Goal: Transaction & Acquisition: Purchase product/service

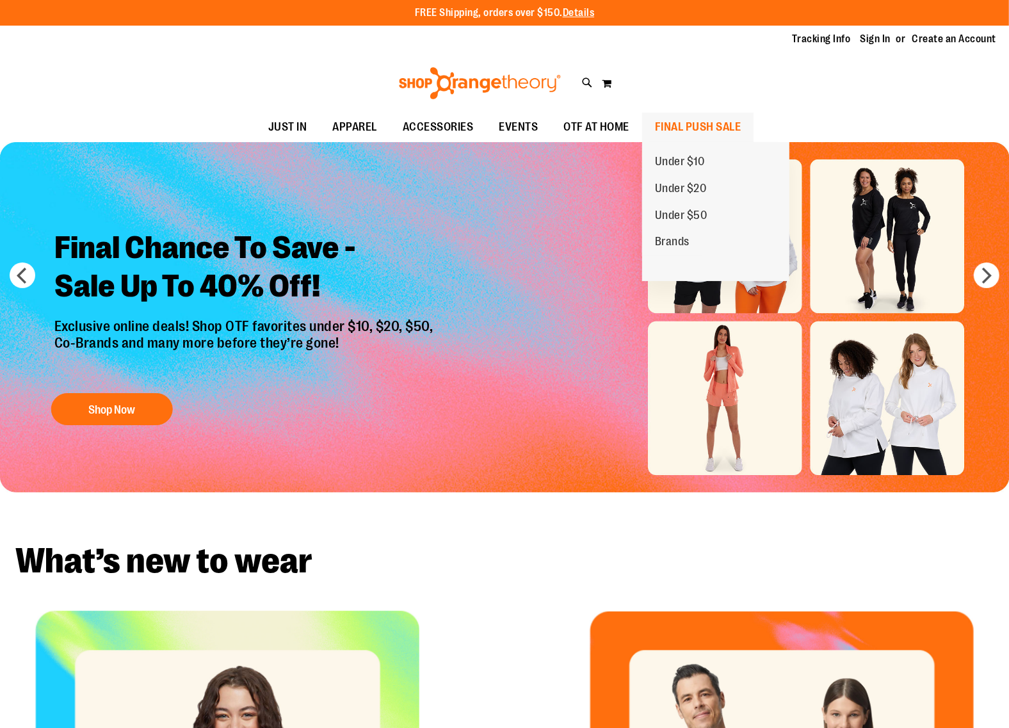
click at [688, 128] on span "FINAL PUSH SALE" at bounding box center [698, 127] width 86 height 29
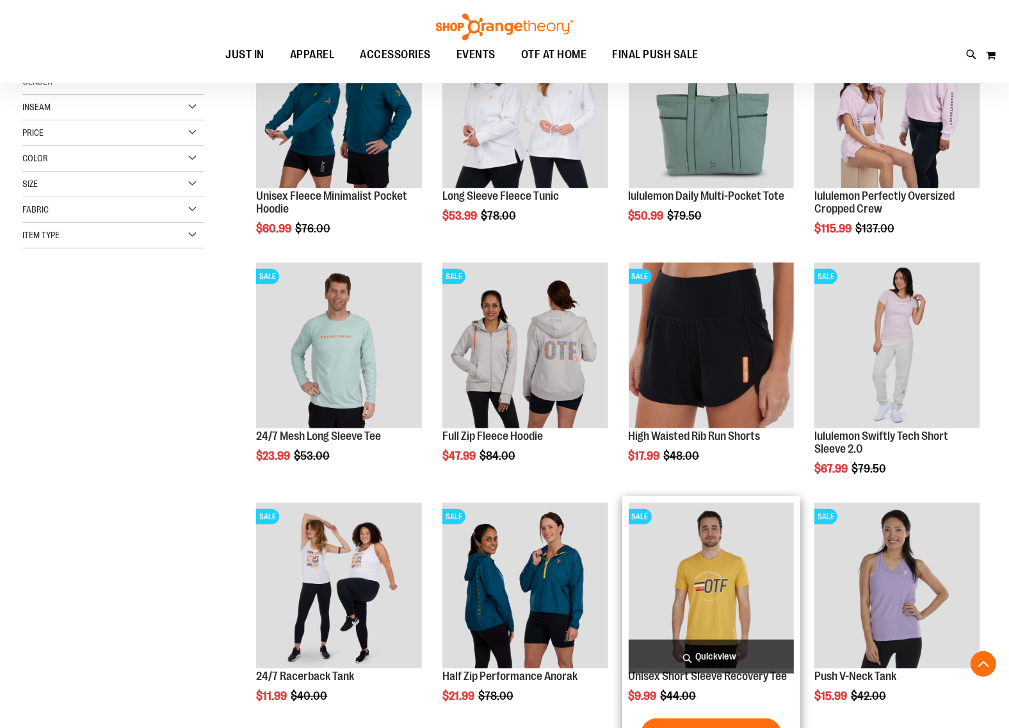
scroll to position [78, 0]
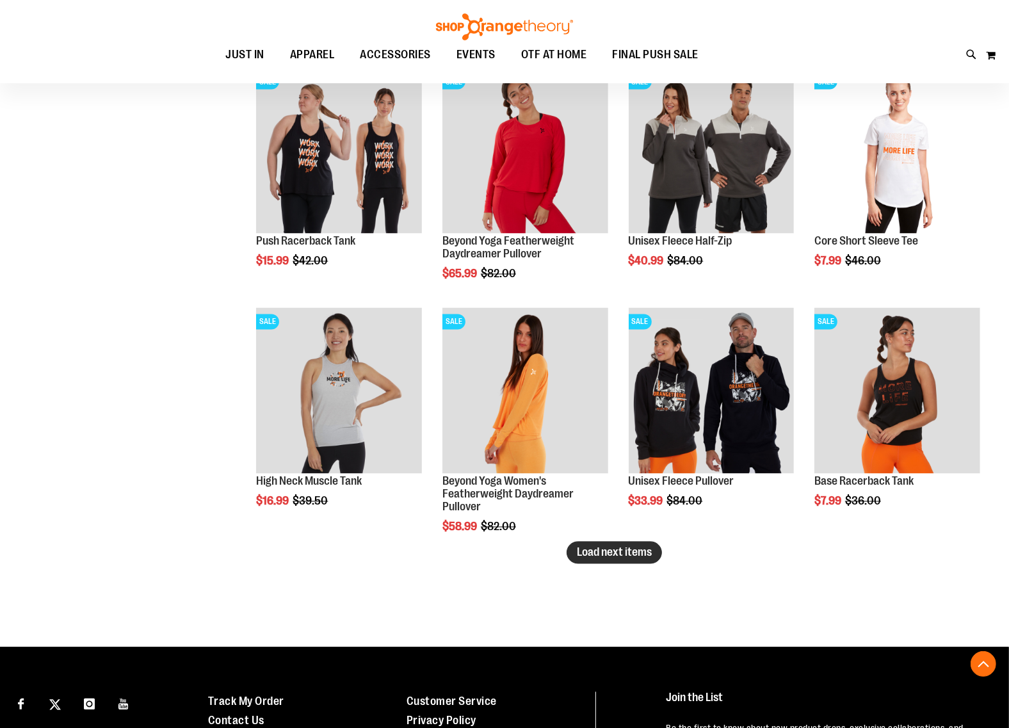
scroll to position [1841, 0]
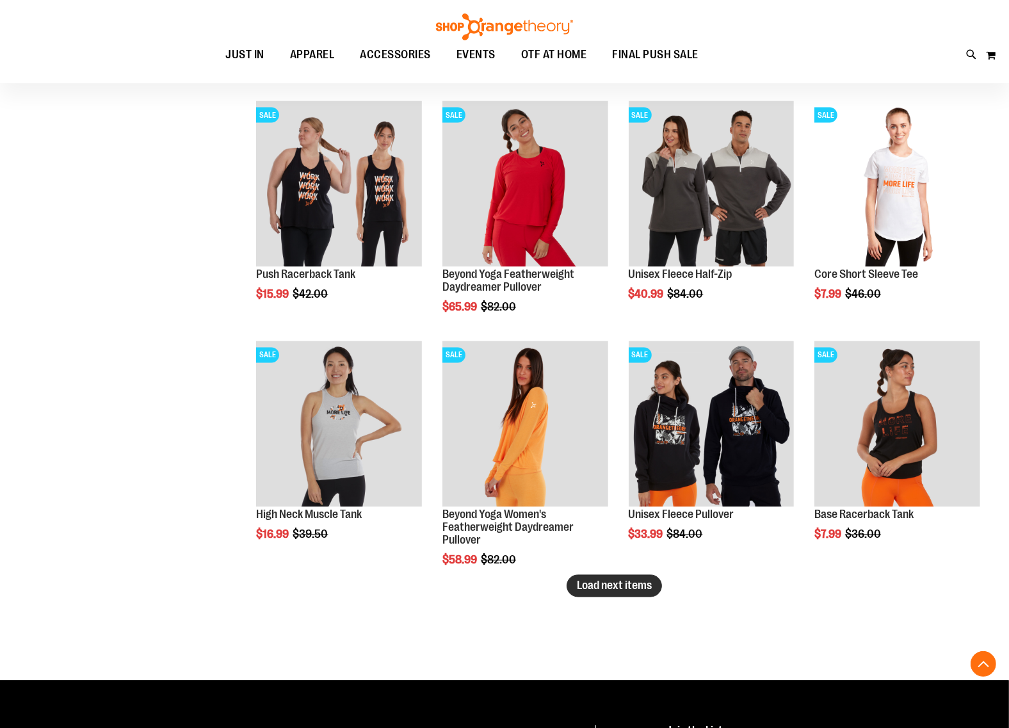
click at [622, 593] on button "Load next items" at bounding box center [614, 586] width 95 height 22
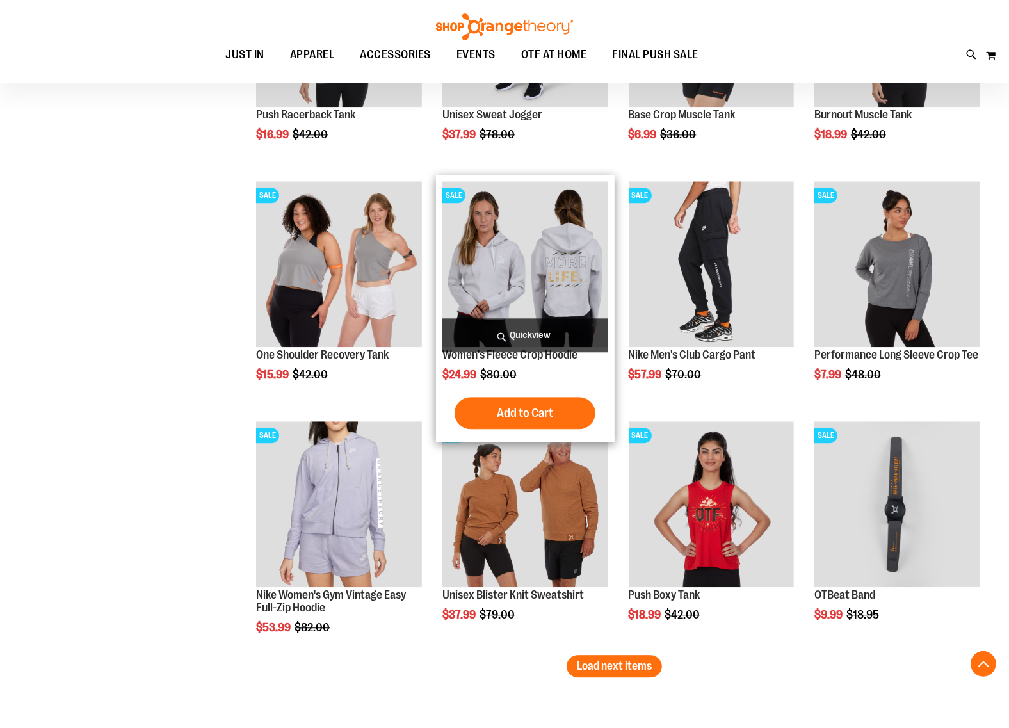
scroll to position [2561, 0]
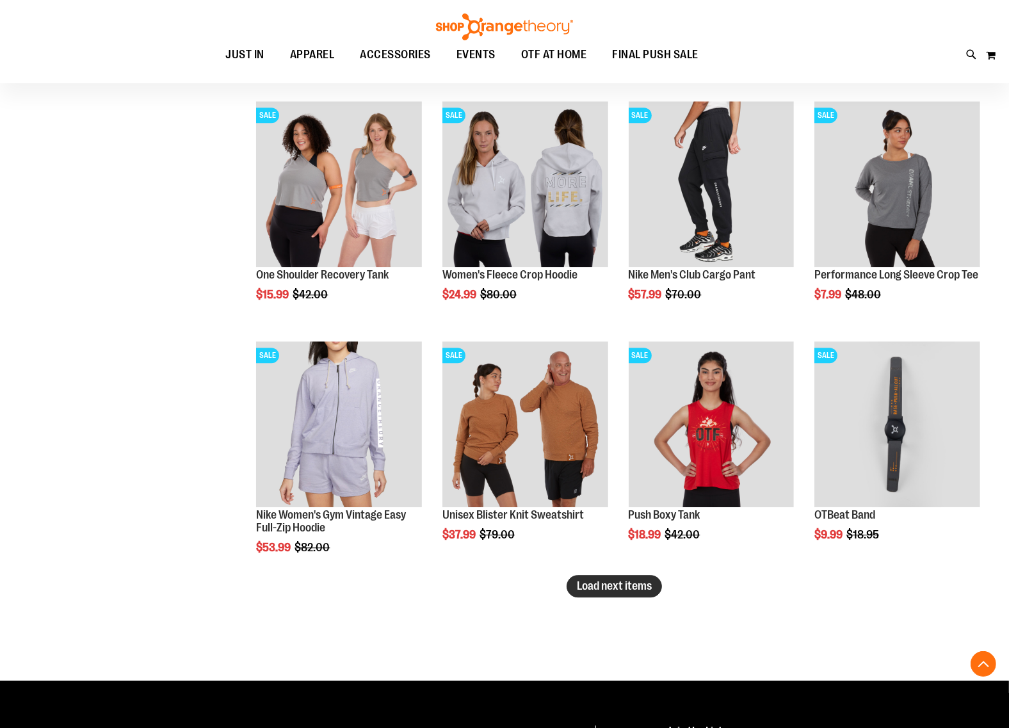
click at [590, 591] on span "Load next items" at bounding box center [614, 586] width 75 height 13
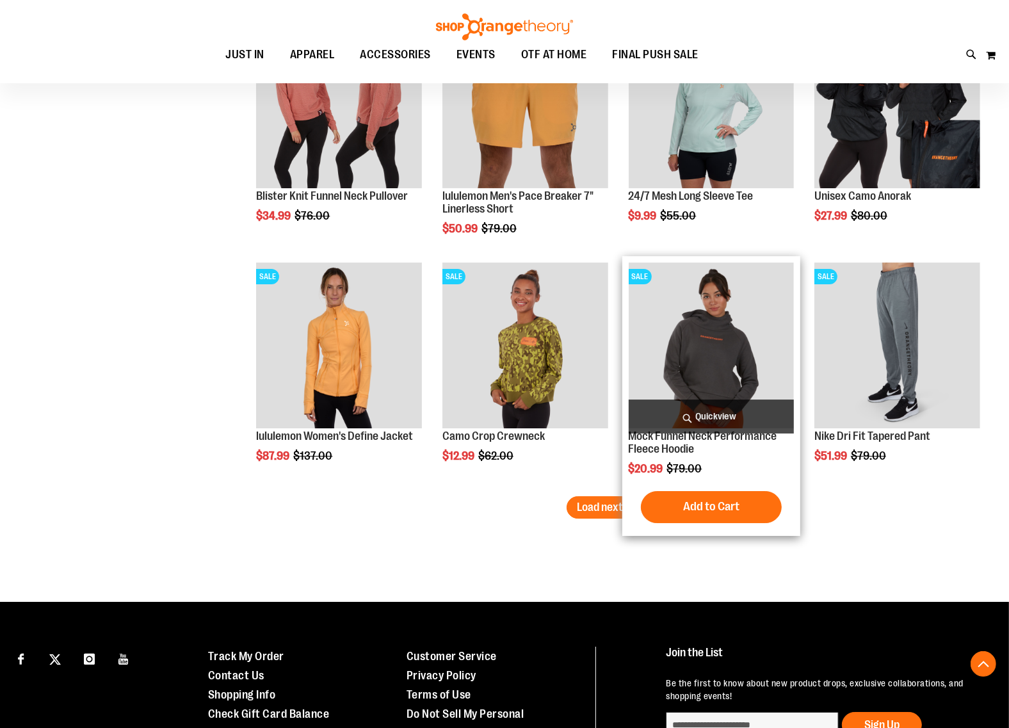
scroll to position [3362, 0]
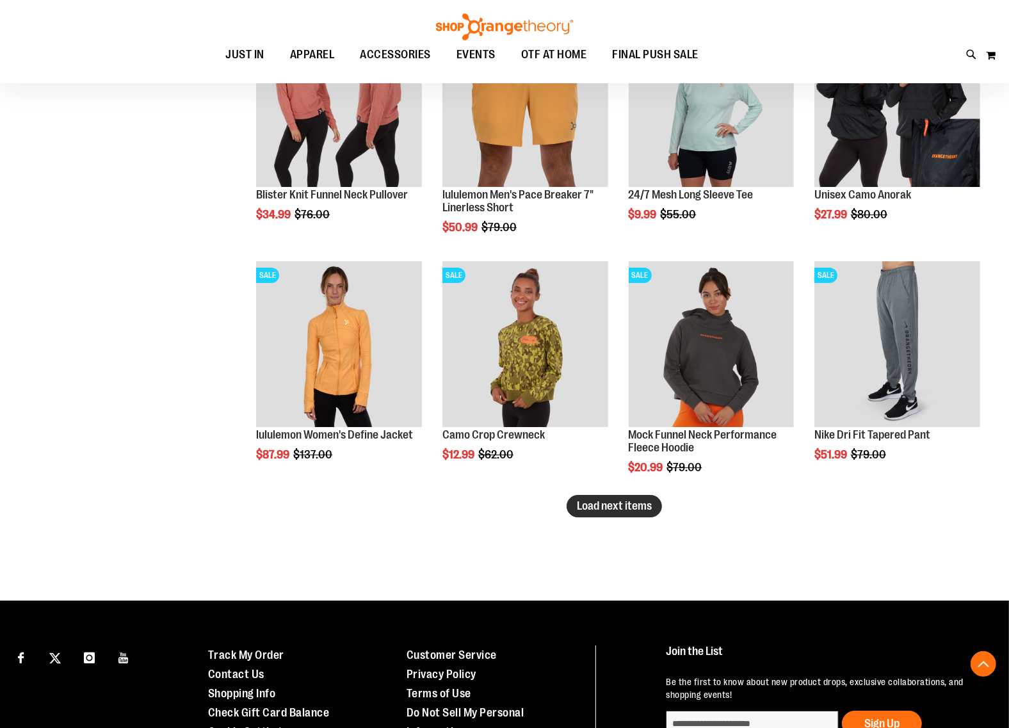
click at [629, 507] on span "Load next items" at bounding box center [614, 505] width 75 height 13
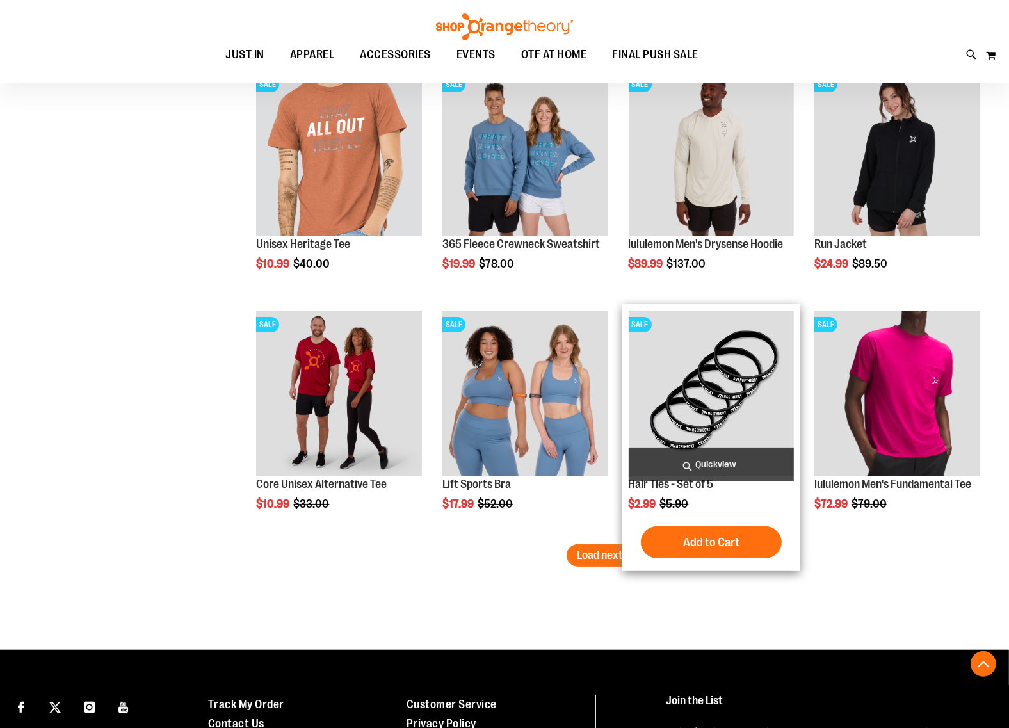
scroll to position [4037, 0]
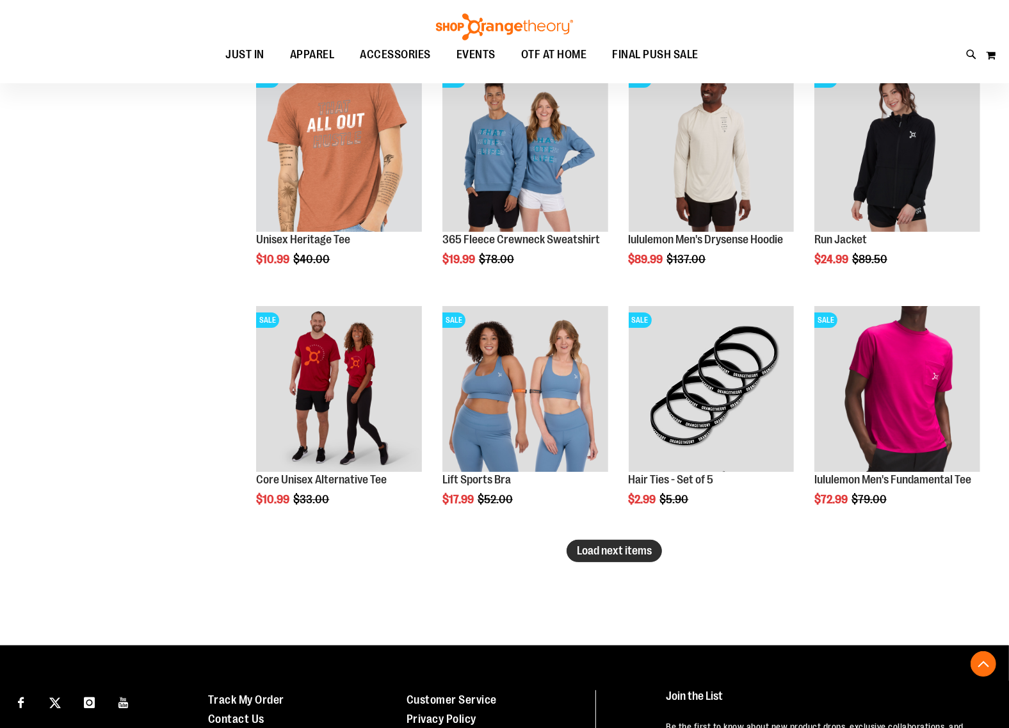
click at [620, 551] on span "Load next items" at bounding box center [614, 550] width 75 height 13
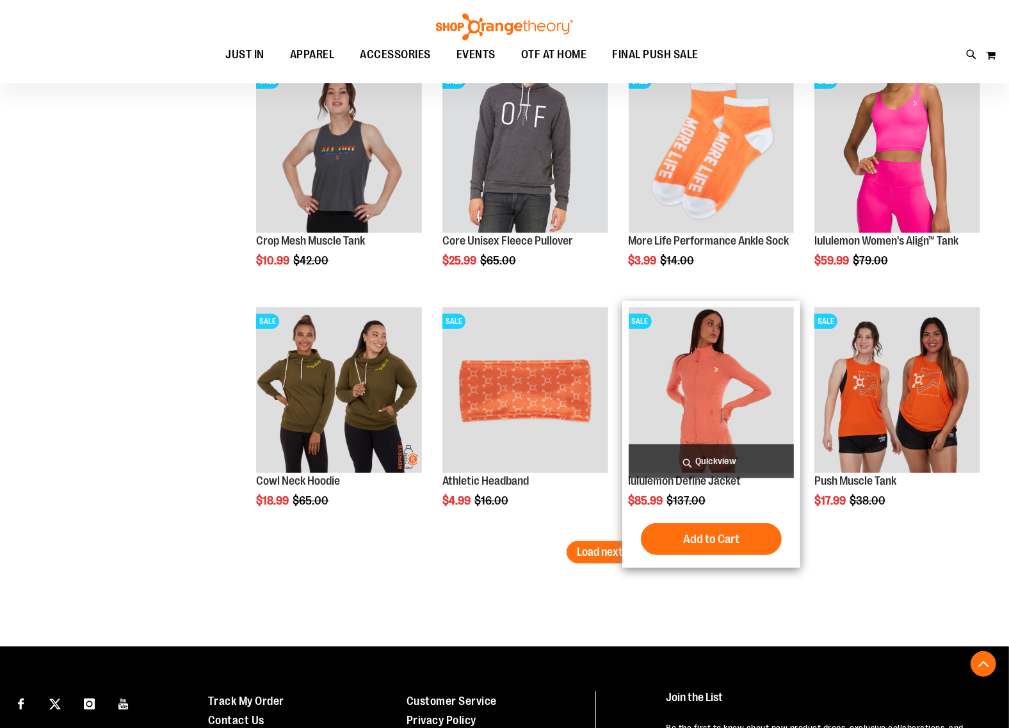
scroll to position [4758, 0]
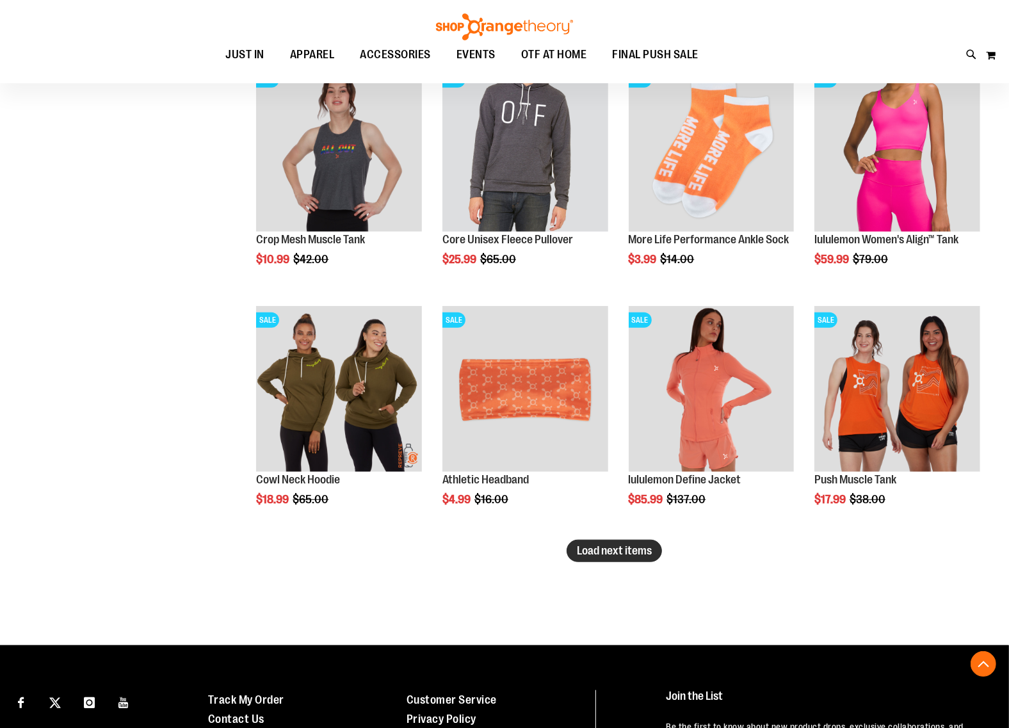
click at [620, 551] on span "Load next items" at bounding box center [614, 550] width 75 height 13
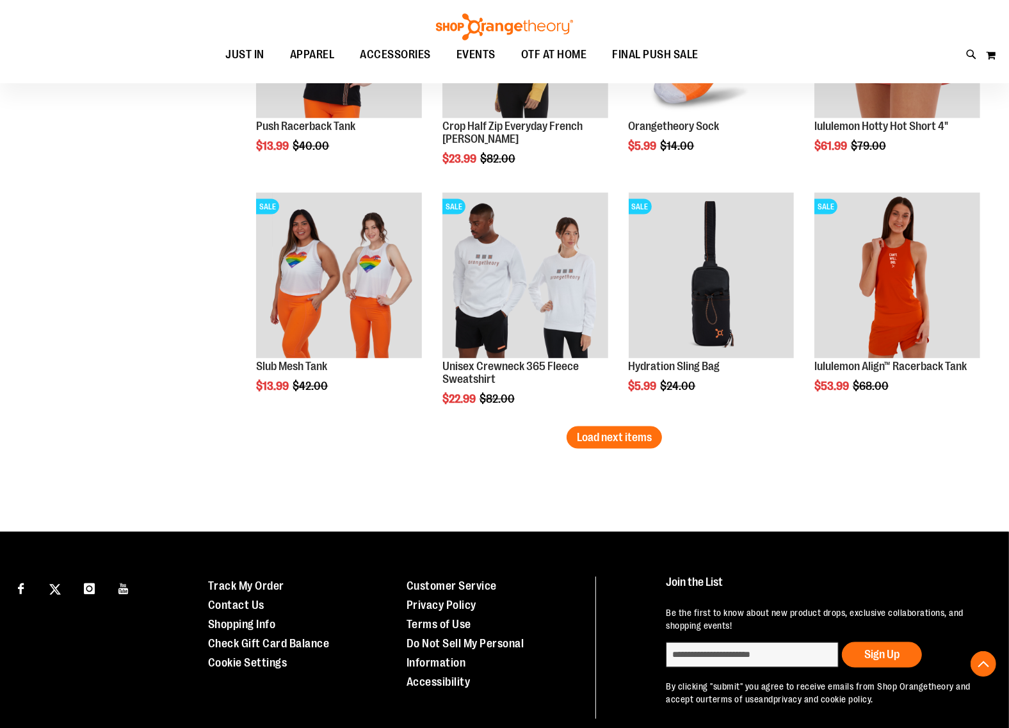
scroll to position [5638, 0]
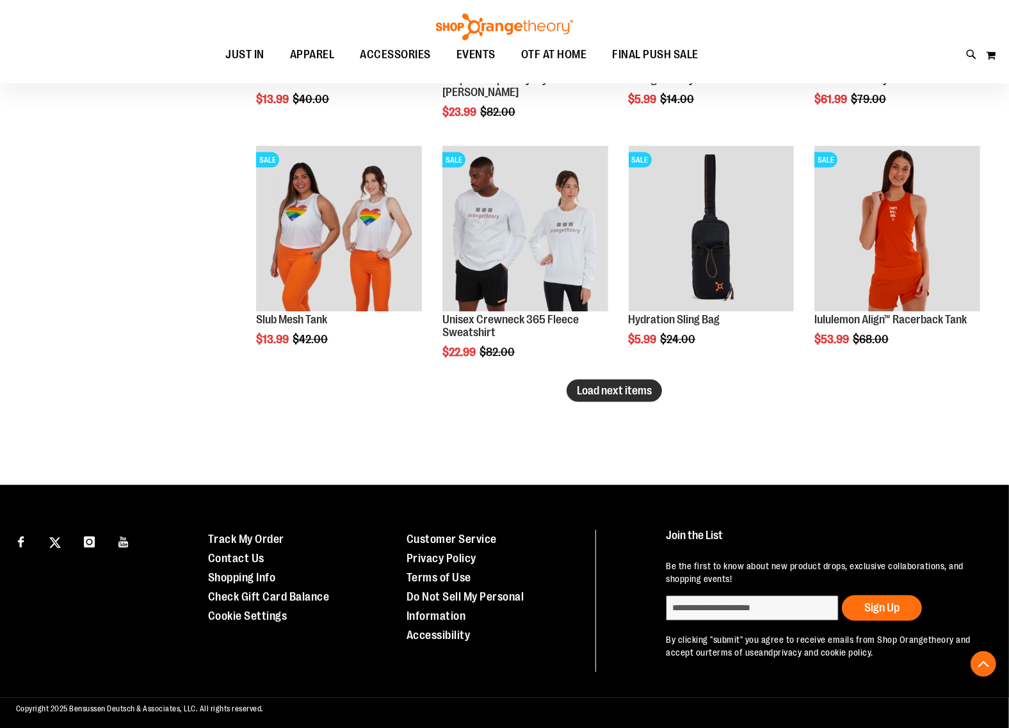
click at [637, 398] on button "Load next items" at bounding box center [614, 391] width 95 height 22
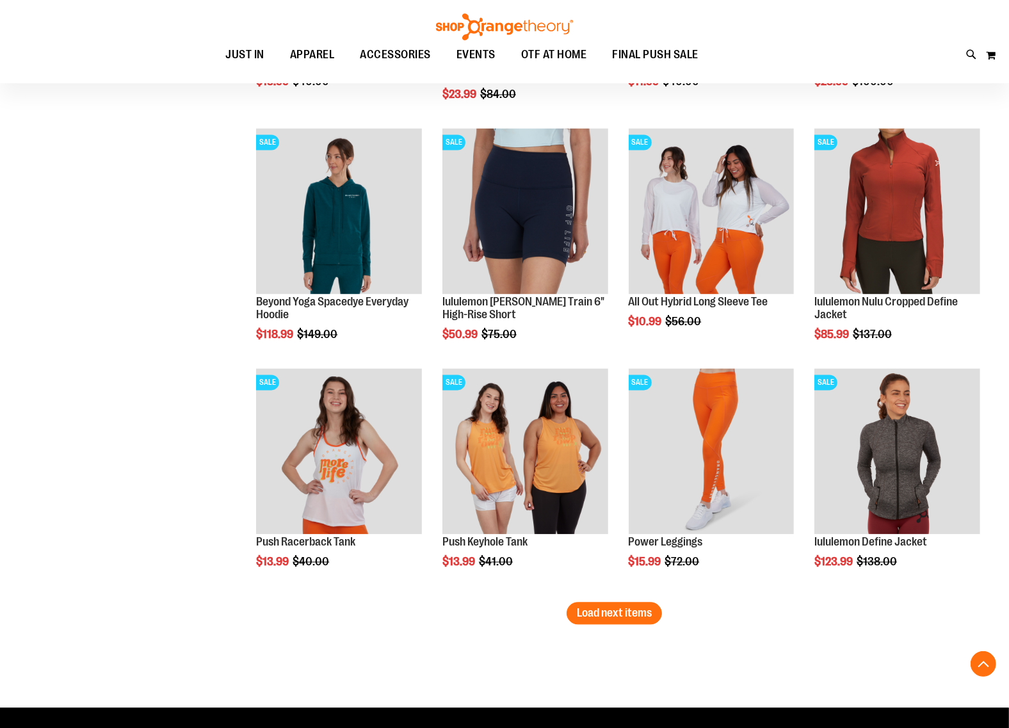
scroll to position [6198, 0]
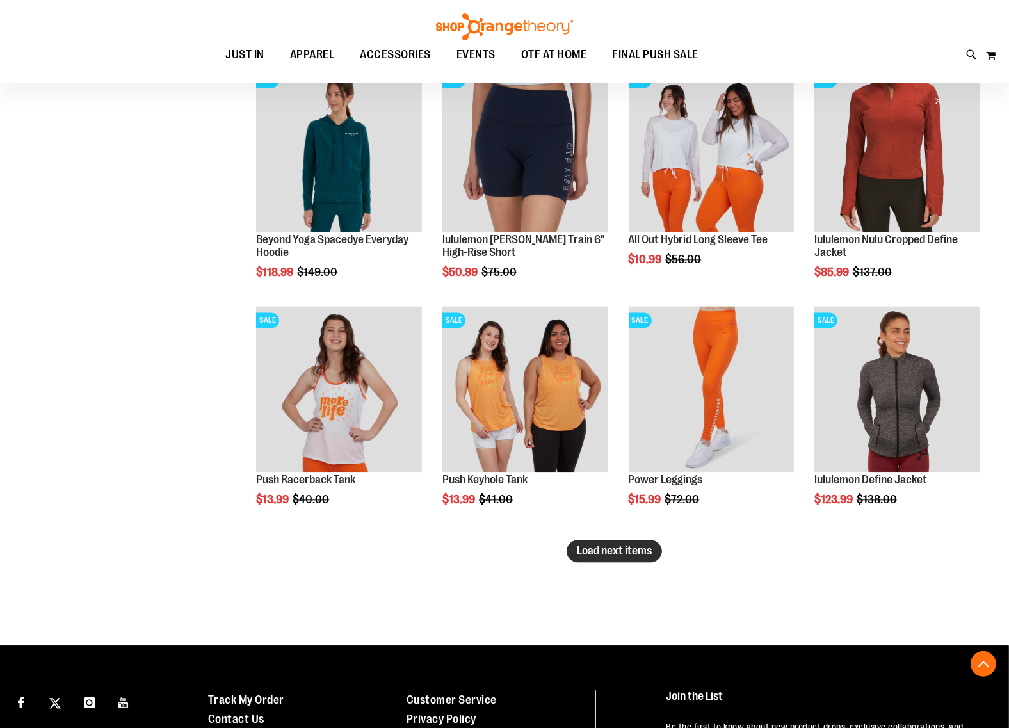
click at [609, 554] on span "Load next items" at bounding box center [614, 550] width 75 height 13
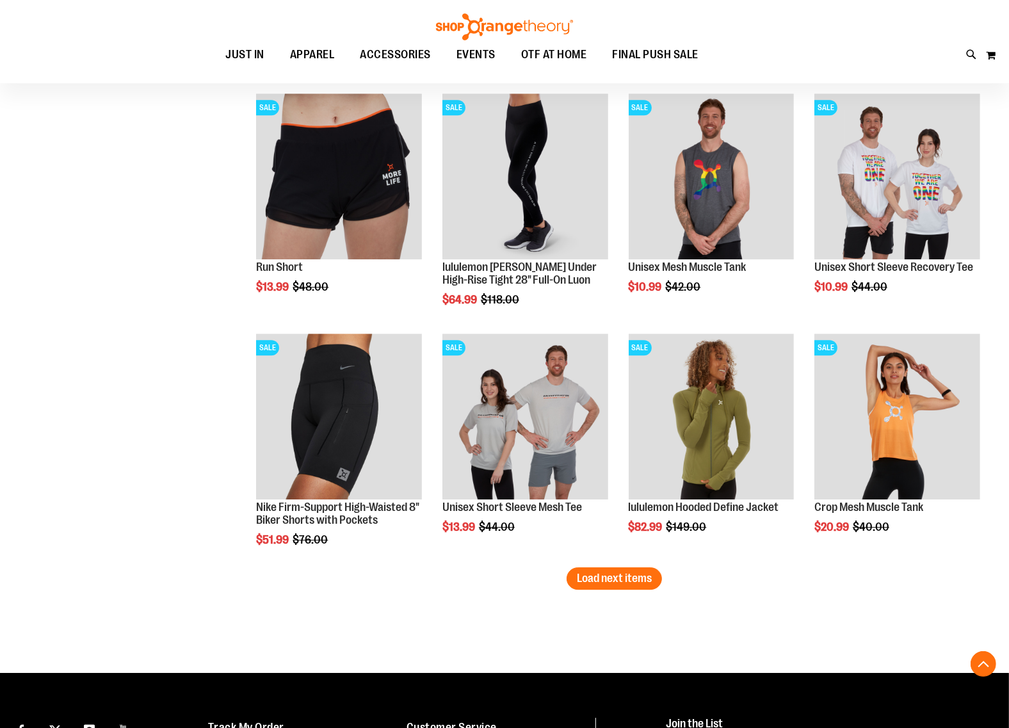
scroll to position [6919, 0]
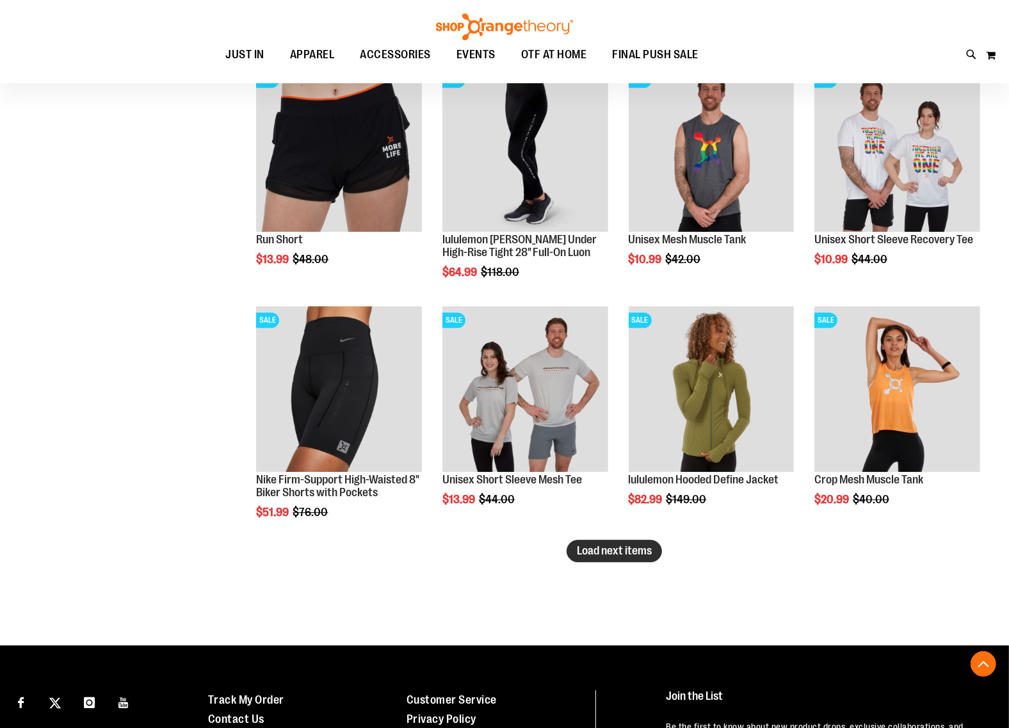
click at [612, 544] on span "Load next items" at bounding box center [614, 550] width 75 height 13
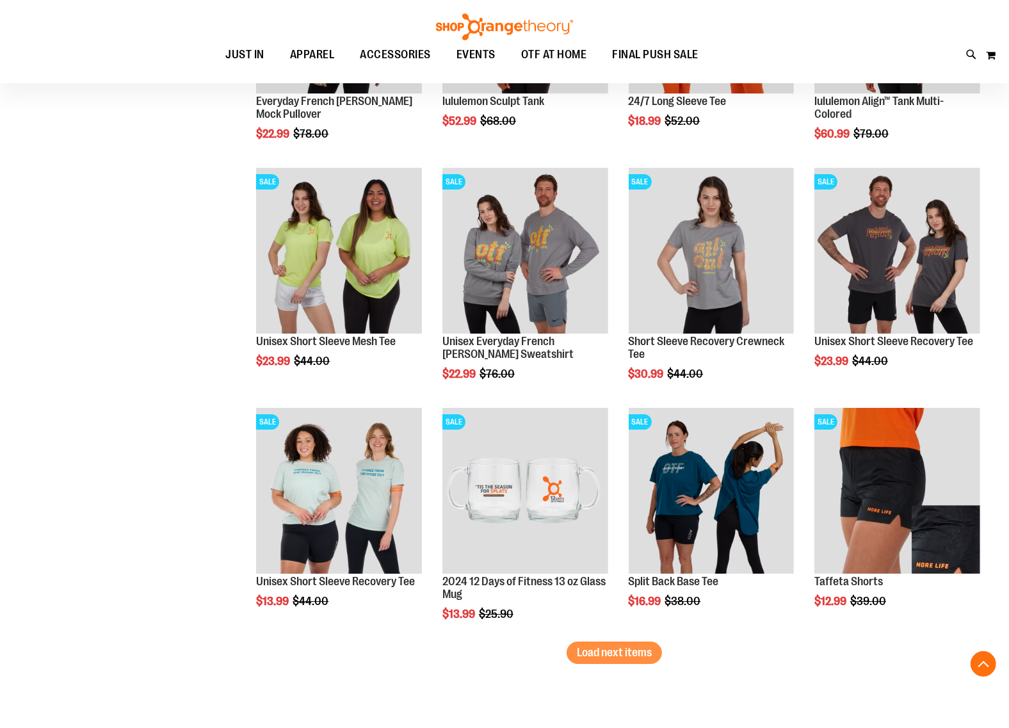
scroll to position [7559, 0]
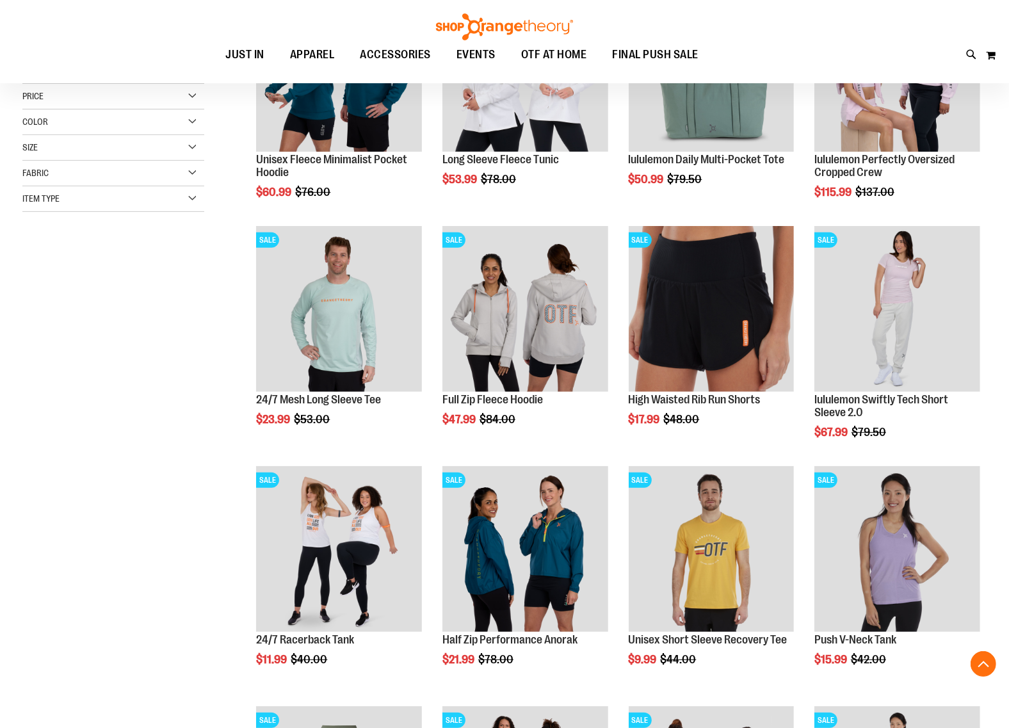
scroll to position [11, 0]
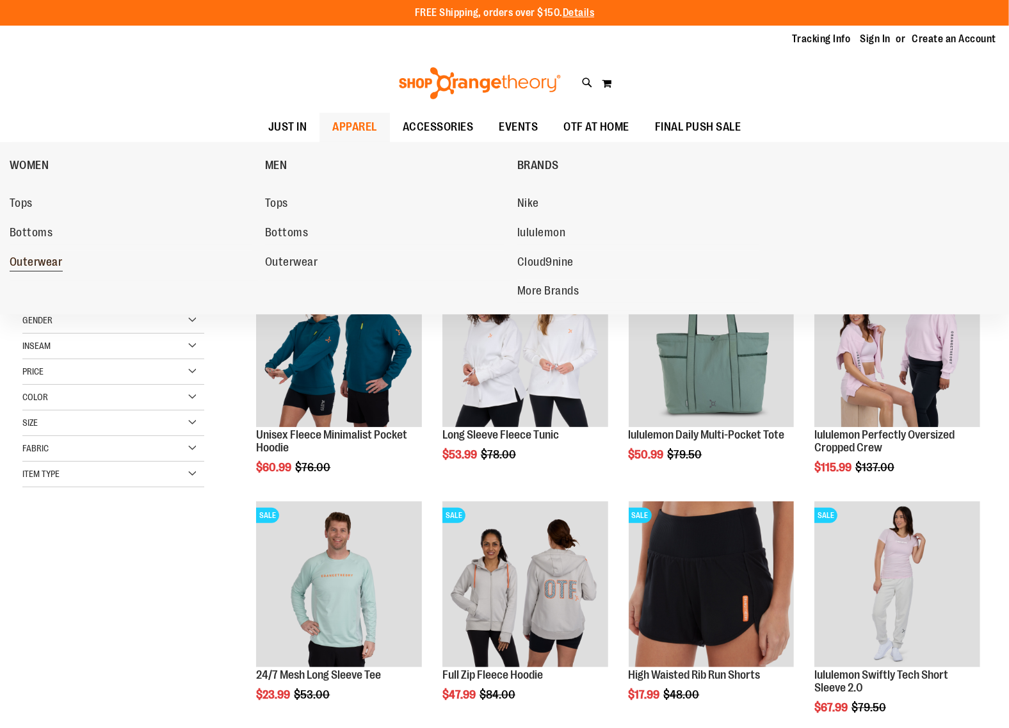
click at [36, 263] on span "Outerwear" at bounding box center [36, 263] width 53 height 16
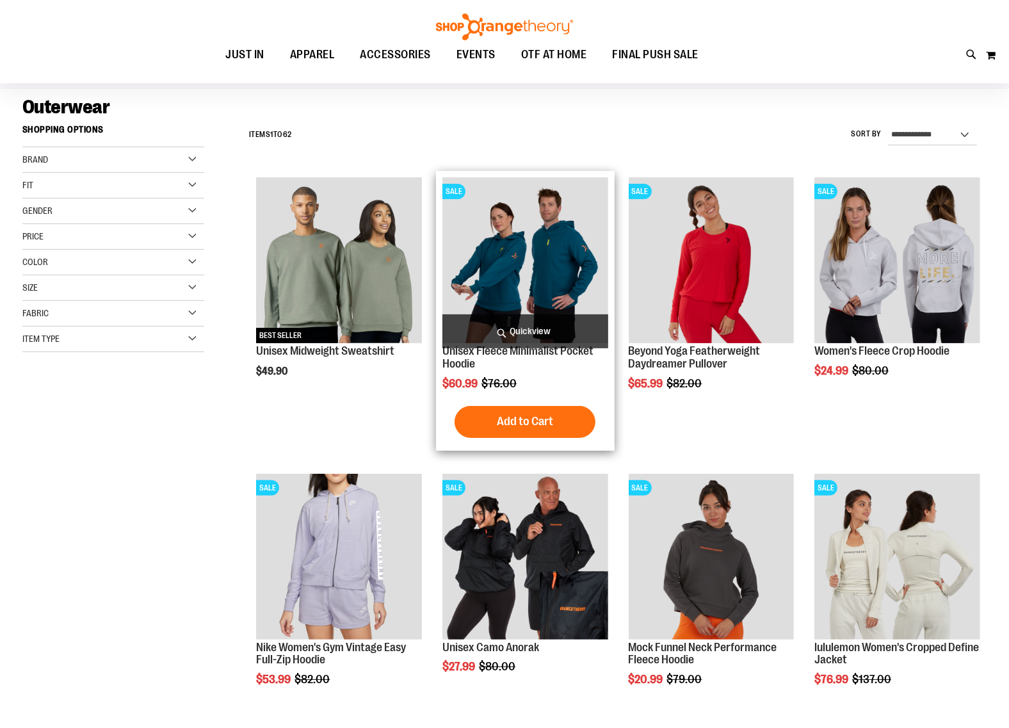
scroll to position [160, 0]
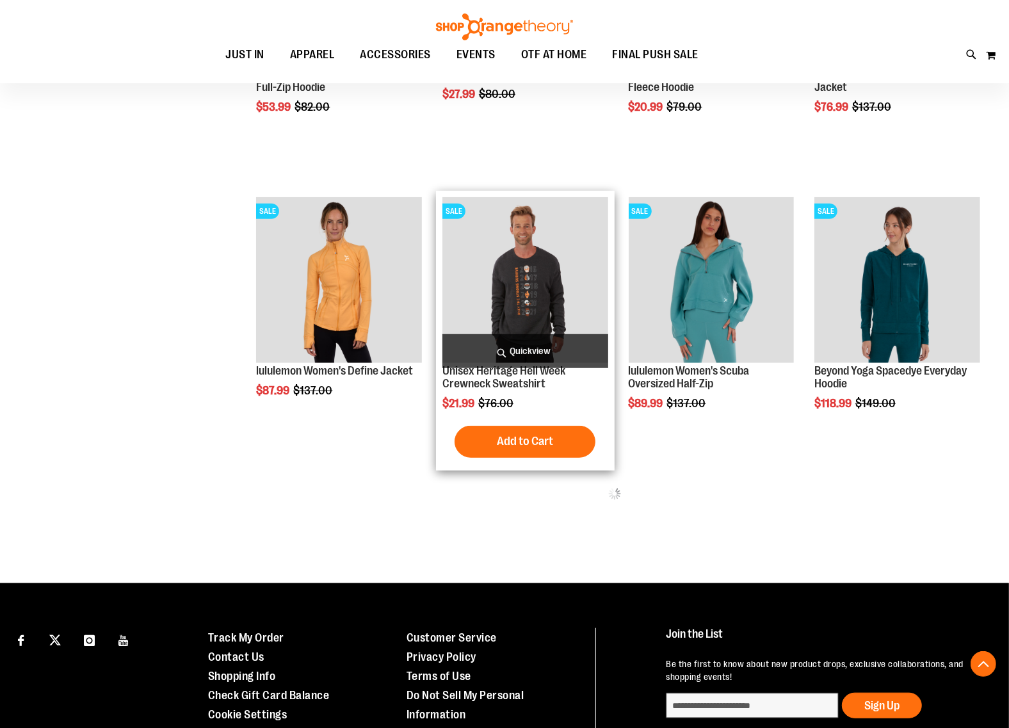
scroll to position [763, 0]
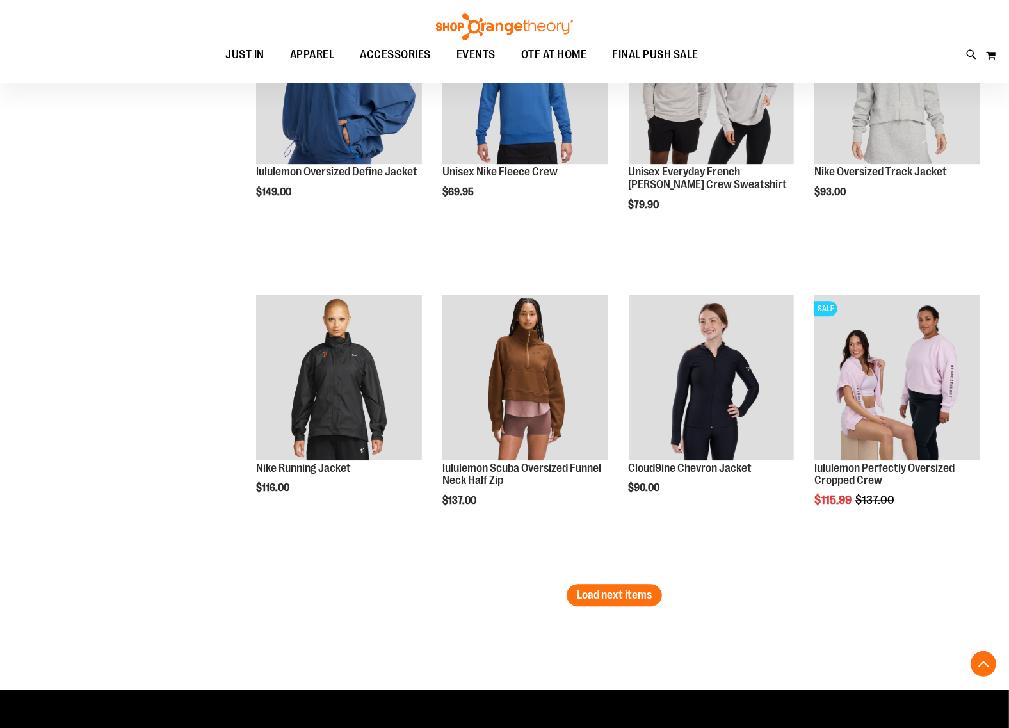
scroll to position [2363, 0]
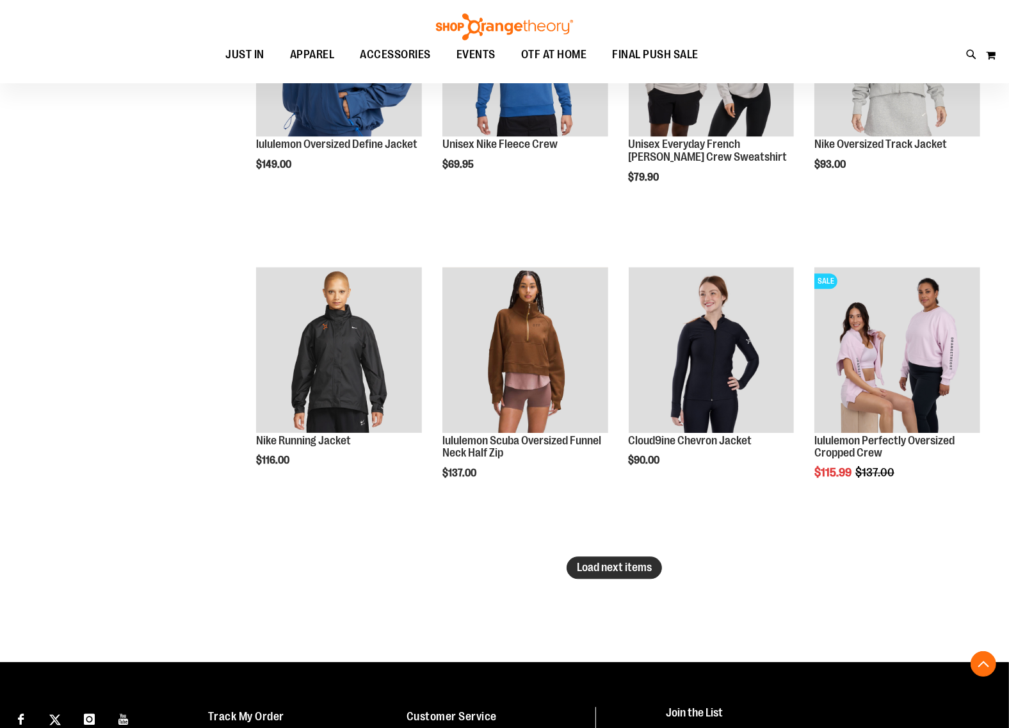
click at [623, 561] on span "Load next items" at bounding box center [614, 567] width 75 height 13
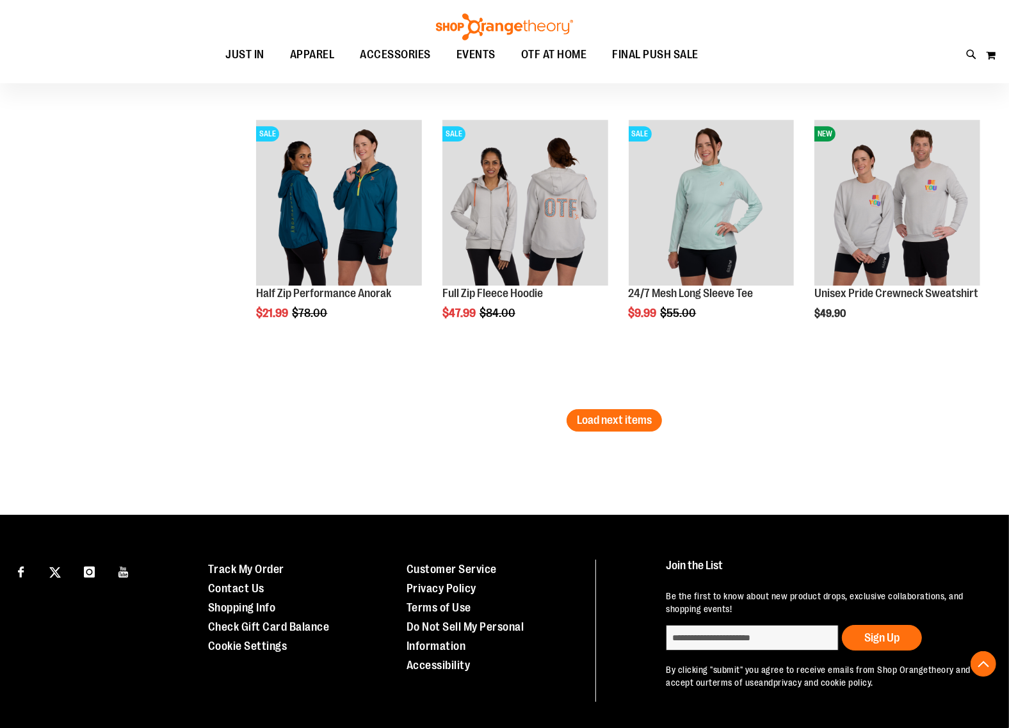
scroll to position [3404, 0]
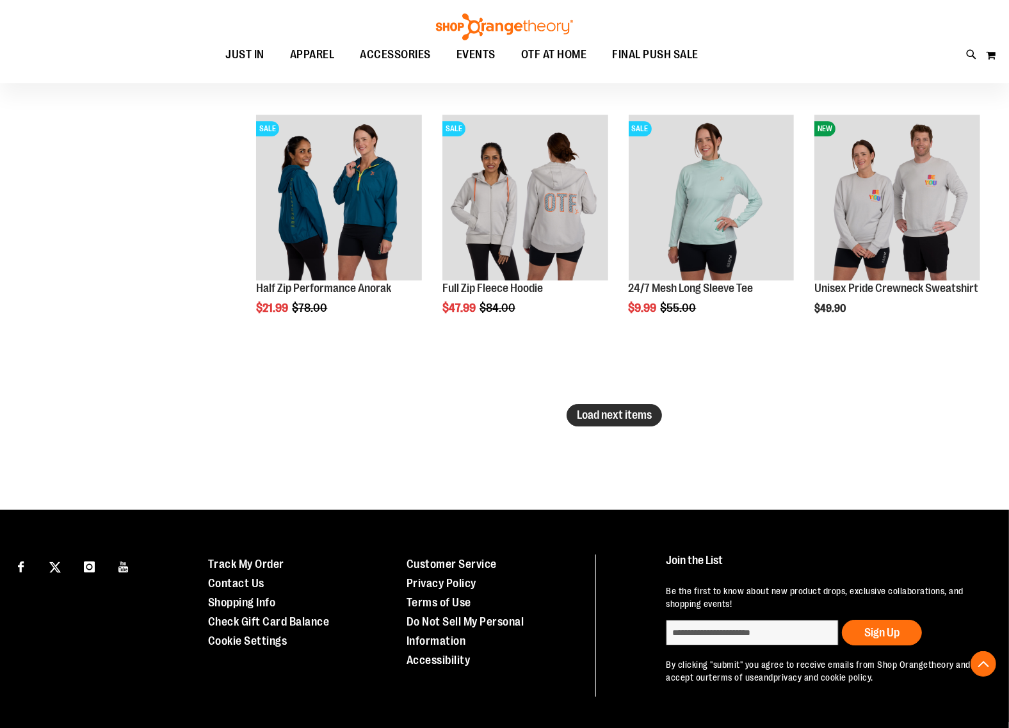
click at [623, 417] on span "Load next items" at bounding box center [614, 415] width 75 height 13
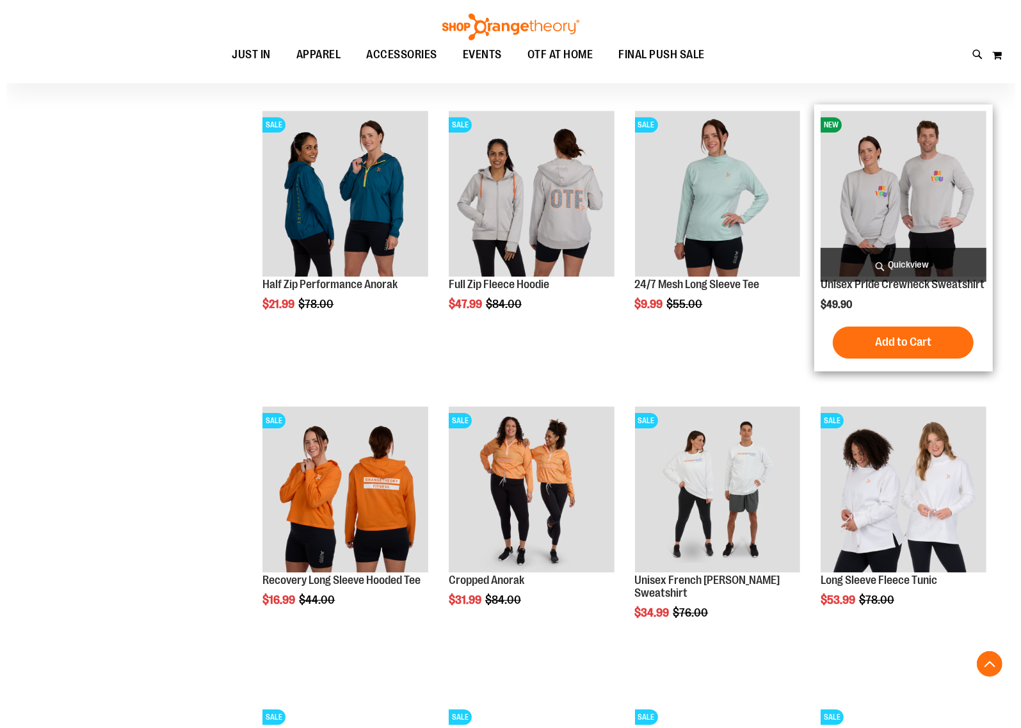
scroll to position [3404, 0]
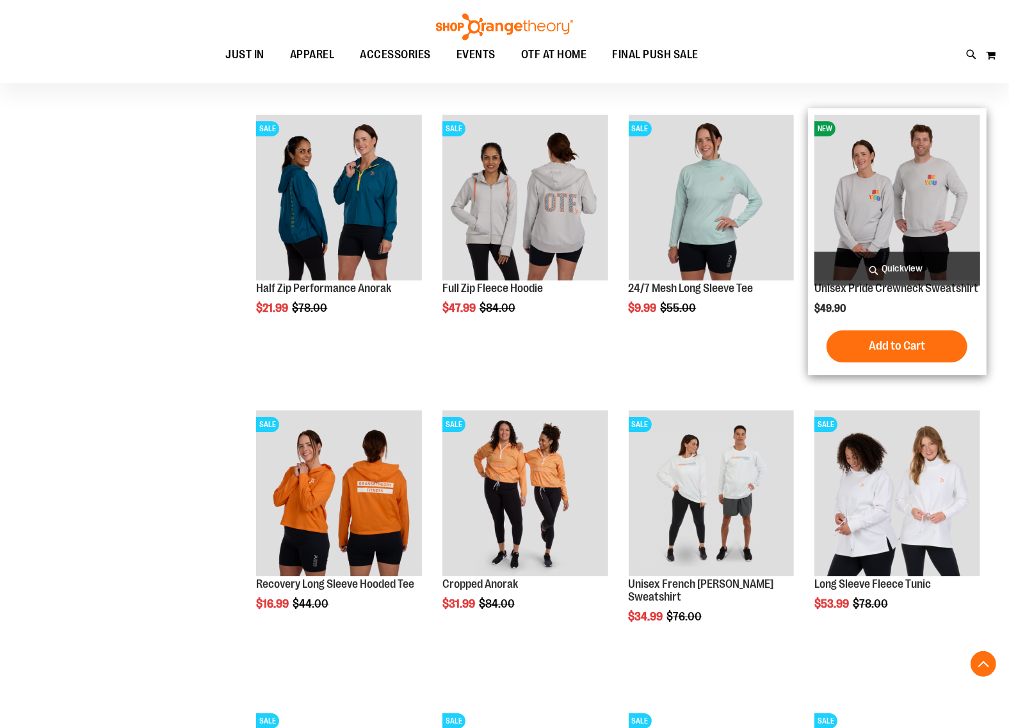
click at [897, 274] on span "Quickview" at bounding box center [898, 269] width 166 height 34
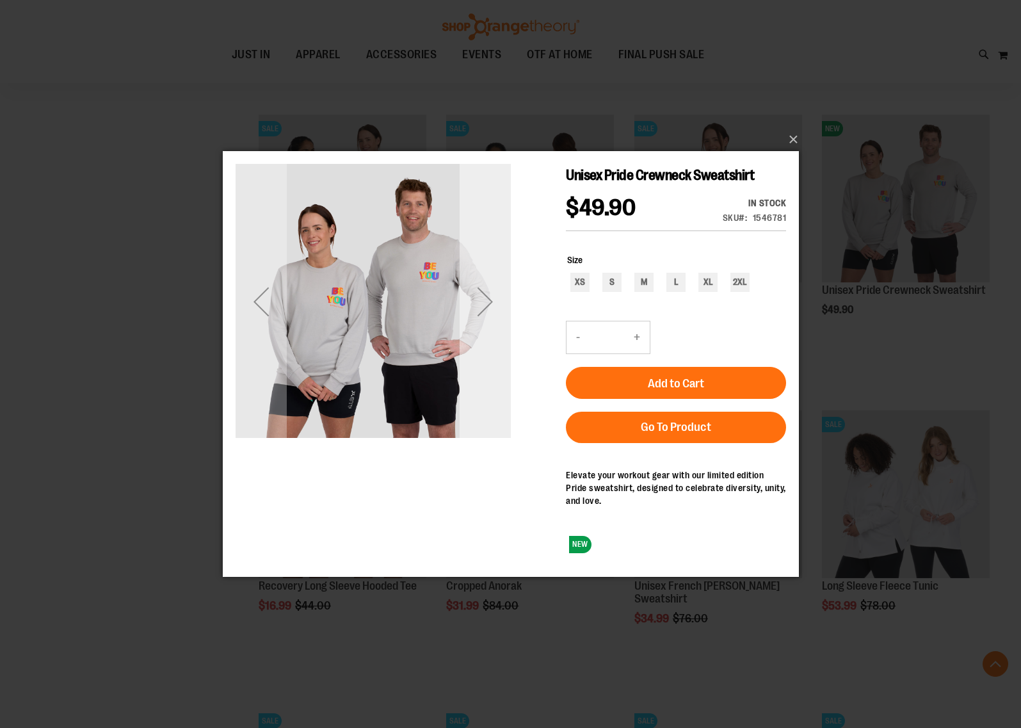
click at [476, 302] on div "Next" at bounding box center [484, 300] width 51 height 51
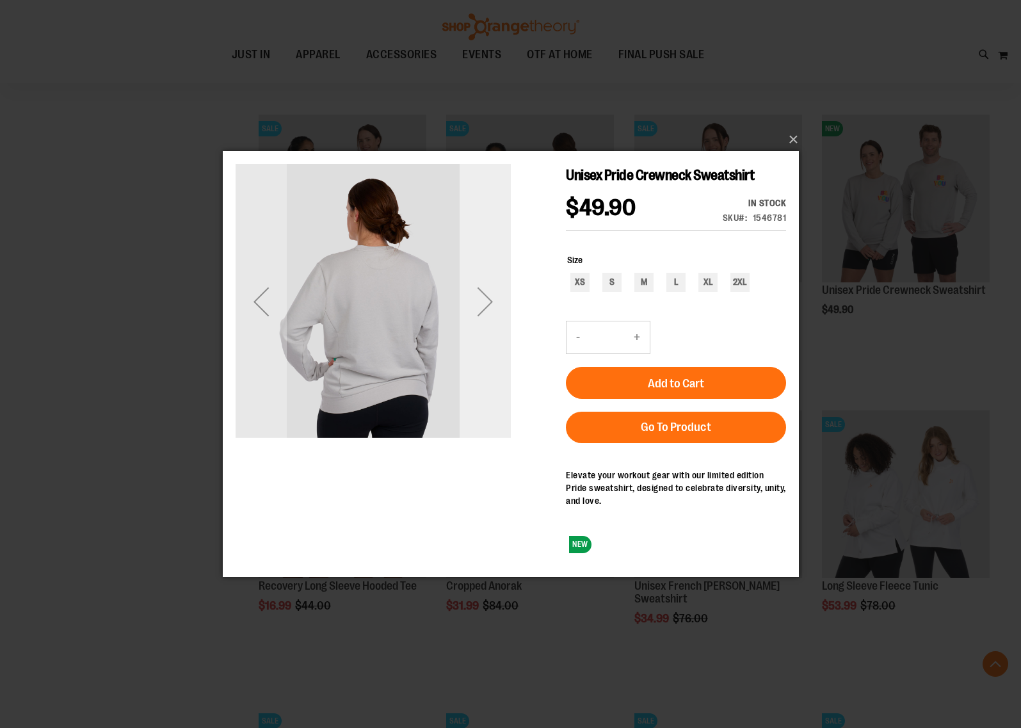
click at [476, 302] on div "Next" at bounding box center [484, 300] width 51 height 51
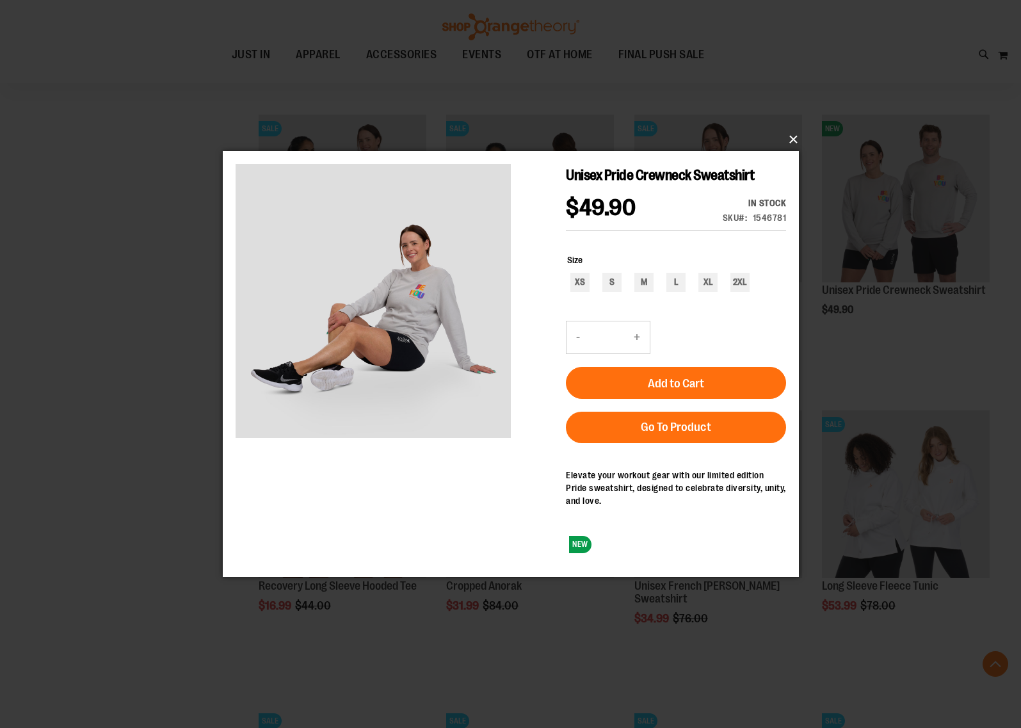
click at [795, 136] on button "×" at bounding box center [515, 140] width 576 height 28
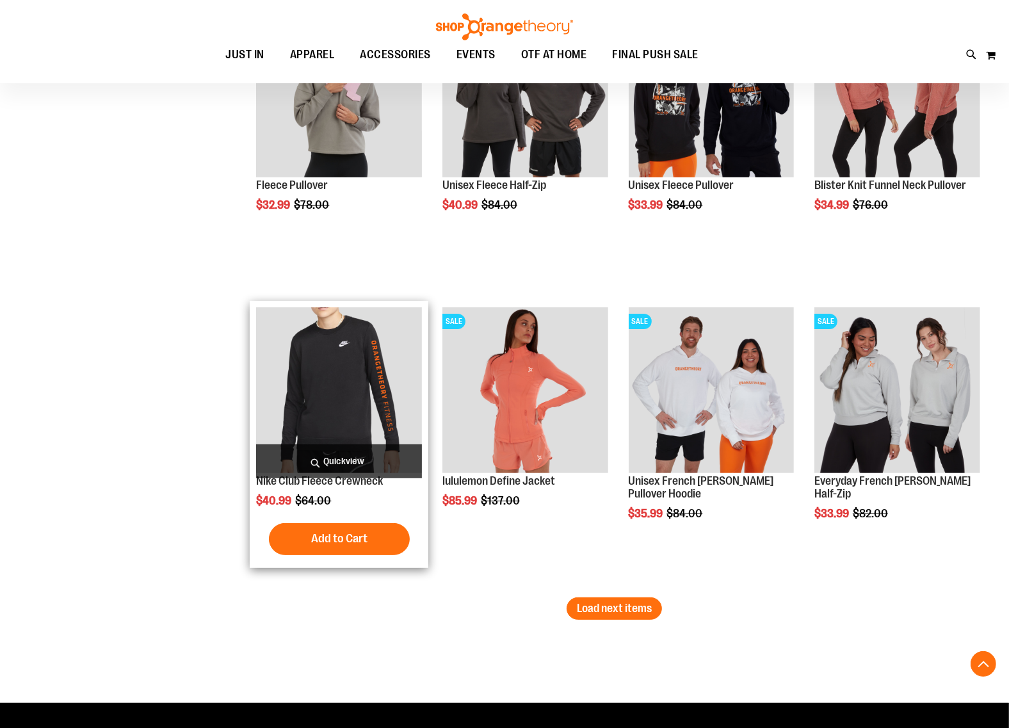
scroll to position [4124, 0]
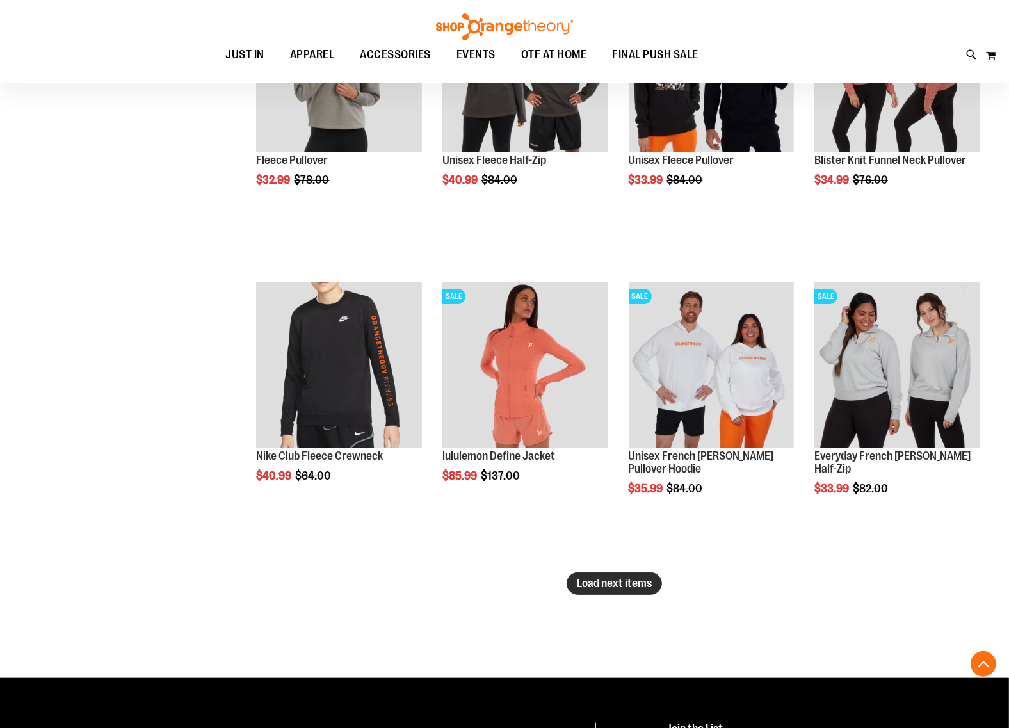
click at [588, 581] on span "Load next items" at bounding box center [614, 583] width 75 height 13
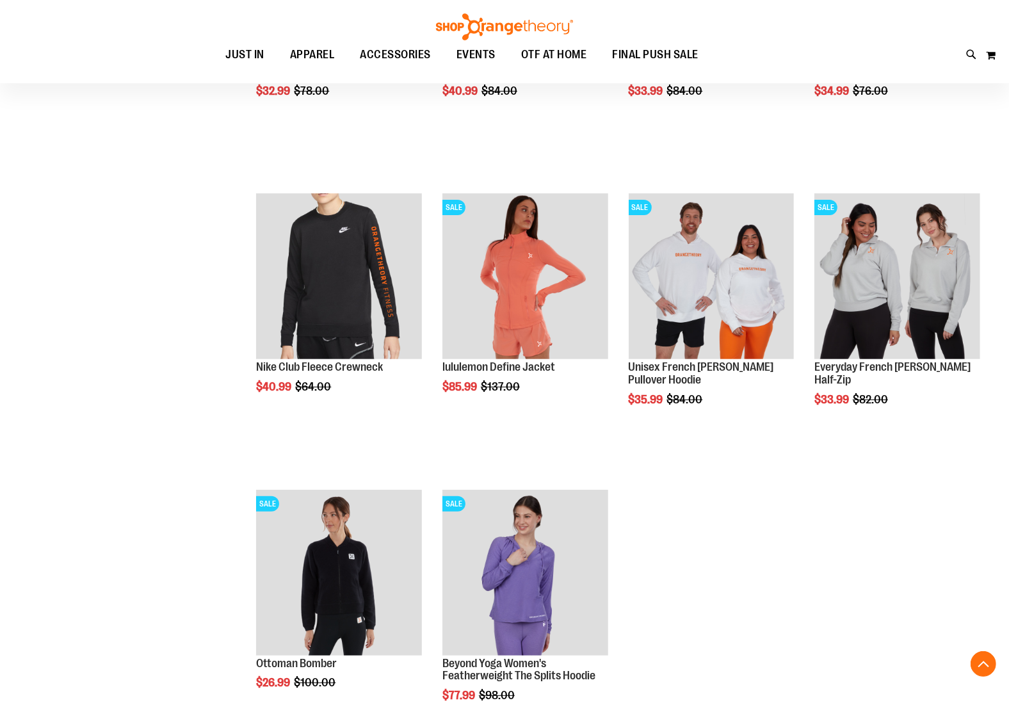
scroll to position [4204, 0]
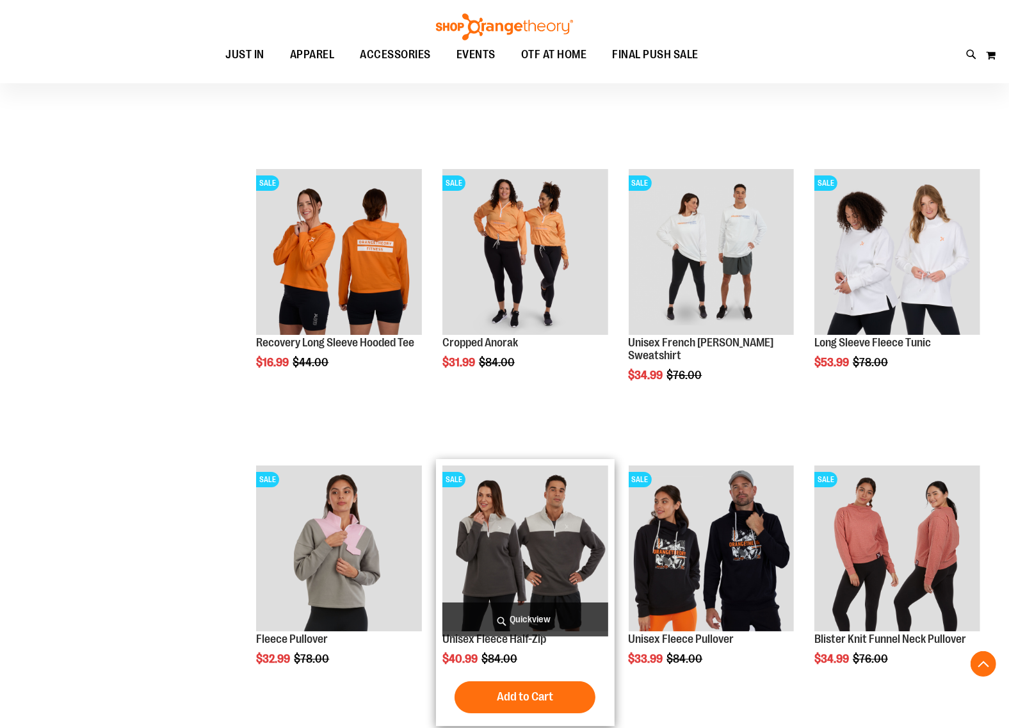
scroll to position [3644, 0]
